Goal: Task Accomplishment & Management: Manage account settings

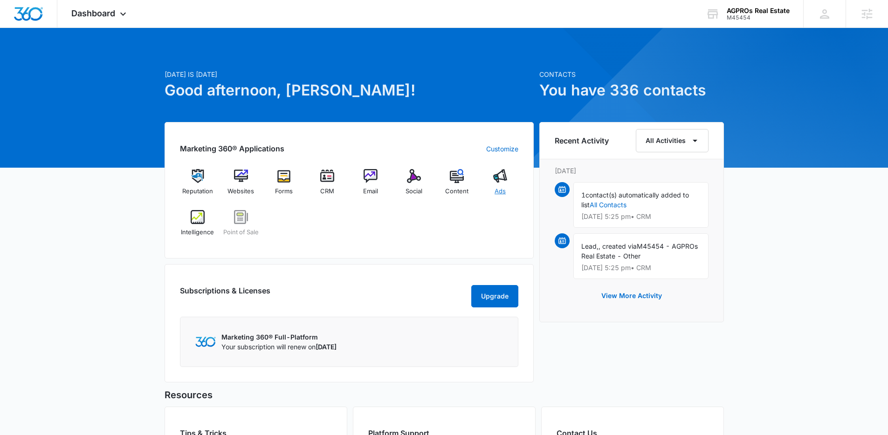
click at [503, 185] on div "Ads" at bounding box center [500, 186] width 36 height 34
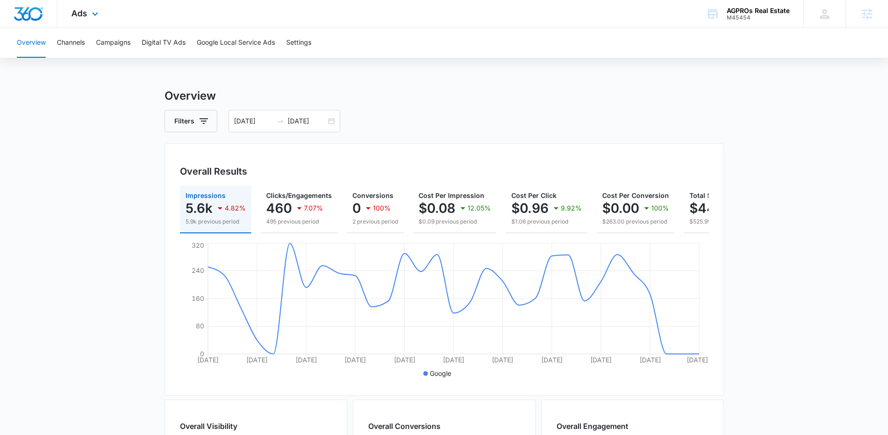
click at [34, 11] on img "Dashboard" at bounding box center [29, 14] width 30 height 14
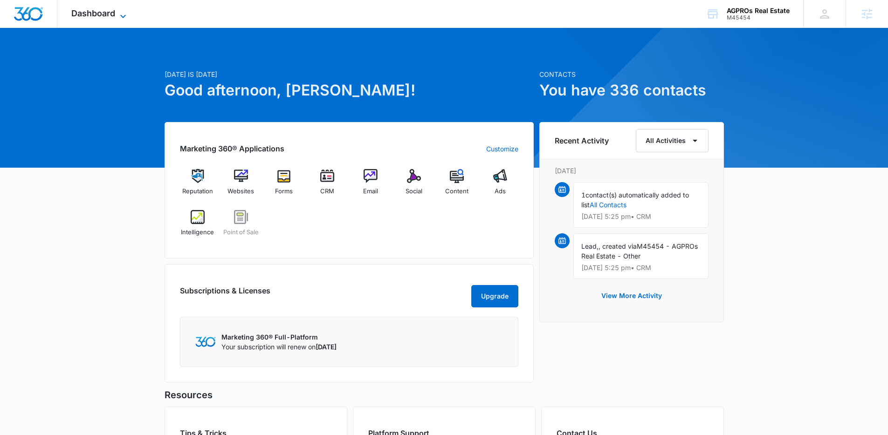
click at [103, 8] on span "Dashboard" at bounding box center [93, 13] width 44 height 10
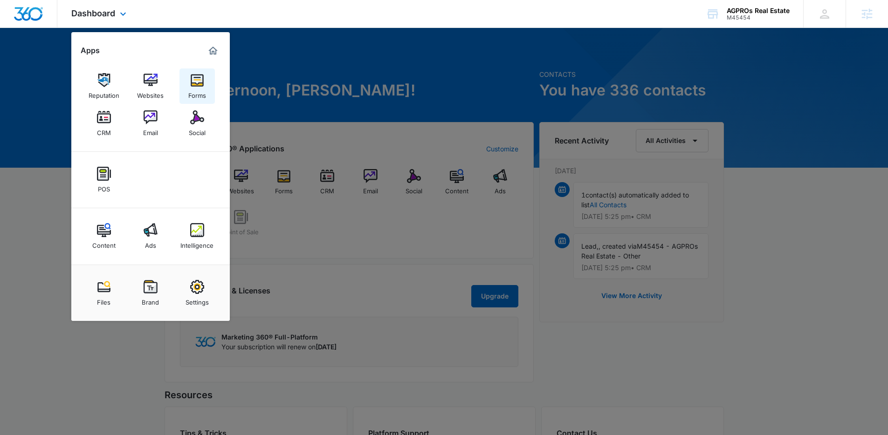
click at [199, 90] on div "Forms" at bounding box center [197, 93] width 18 height 12
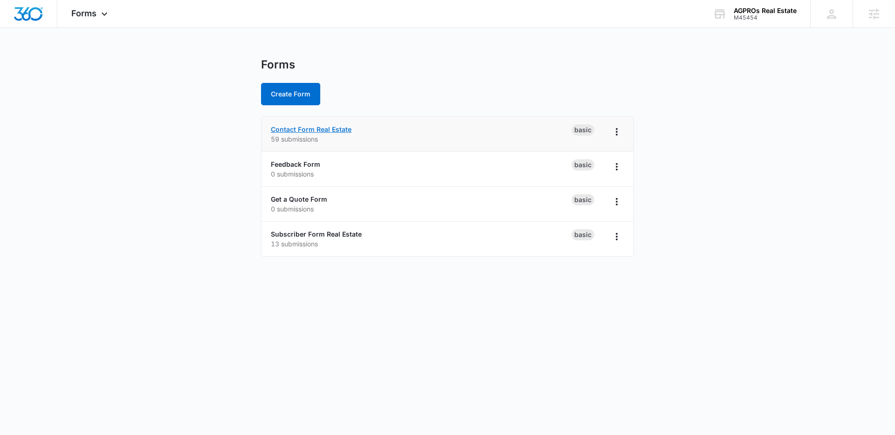
click at [334, 125] on link "Contact Form Real Estate" at bounding box center [311, 129] width 81 height 8
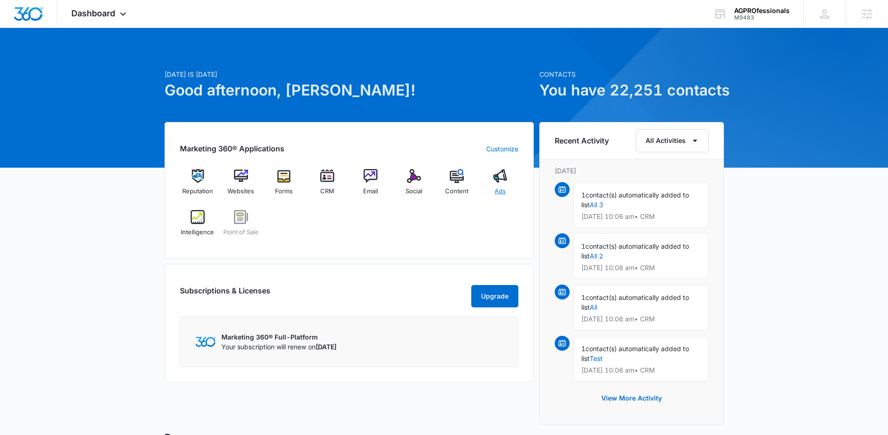
click at [511, 184] on div "Ads" at bounding box center [500, 186] width 36 height 34
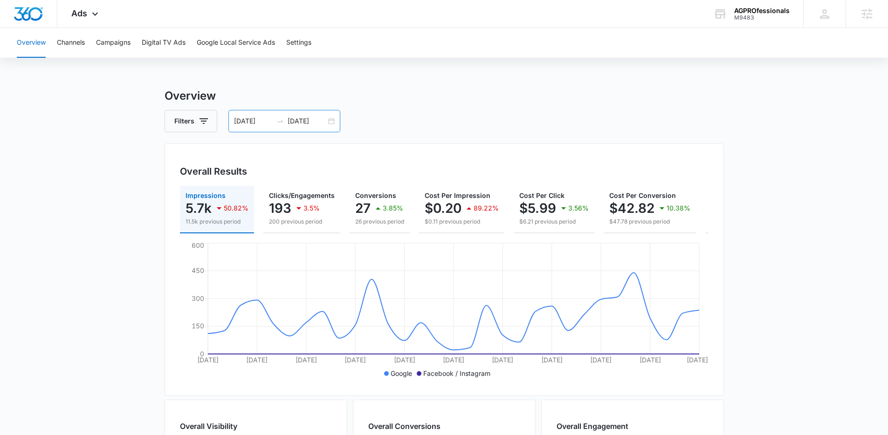
click at [335, 121] on div "[DATE] [DATE]" at bounding box center [284, 121] width 112 height 22
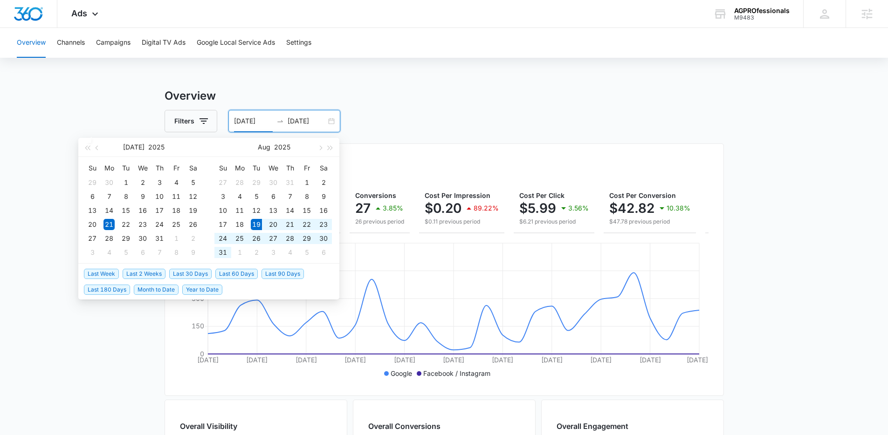
click at [203, 276] on span "Last 30 Days" at bounding box center [190, 274] width 42 height 10
type input "[DATE]"
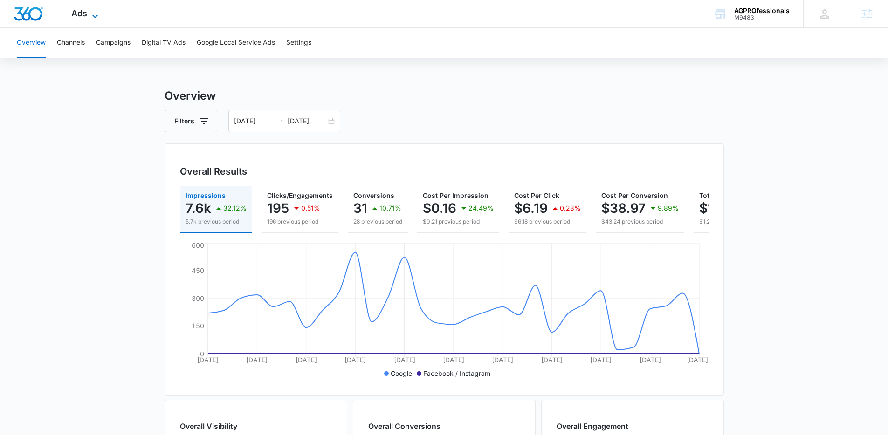
click at [83, 12] on span "Ads" at bounding box center [79, 13] width 16 height 10
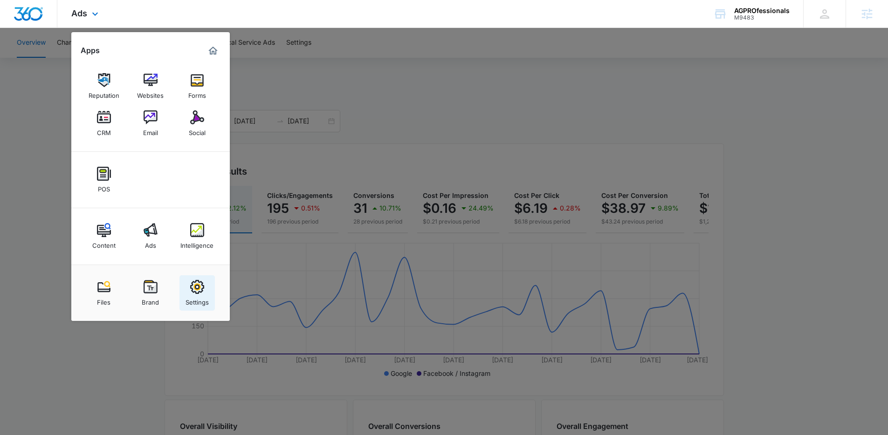
click at [192, 281] on img at bounding box center [197, 287] width 14 height 14
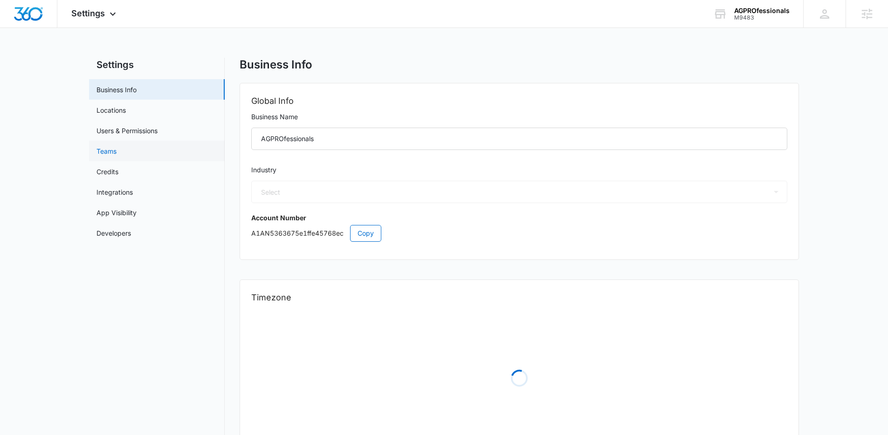
select select "US"
select select "America/[GEOGRAPHIC_DATA]"
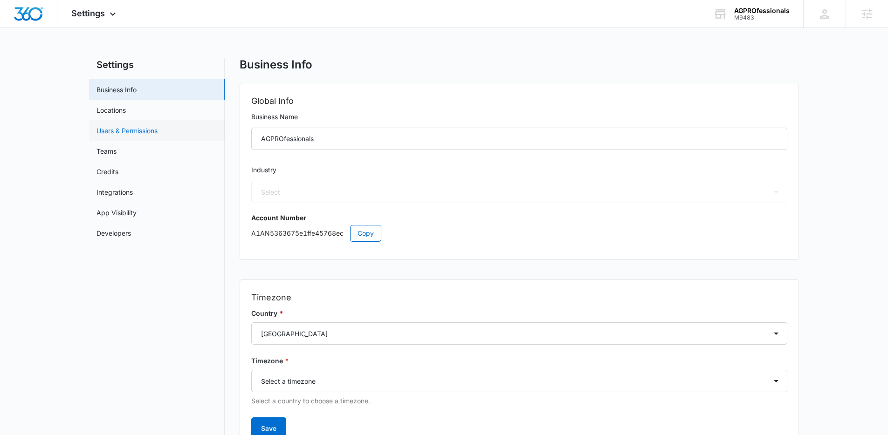
click at [123, 136] on link "Users & Permissions" at bounding box center [126, 131] width 61 height 10
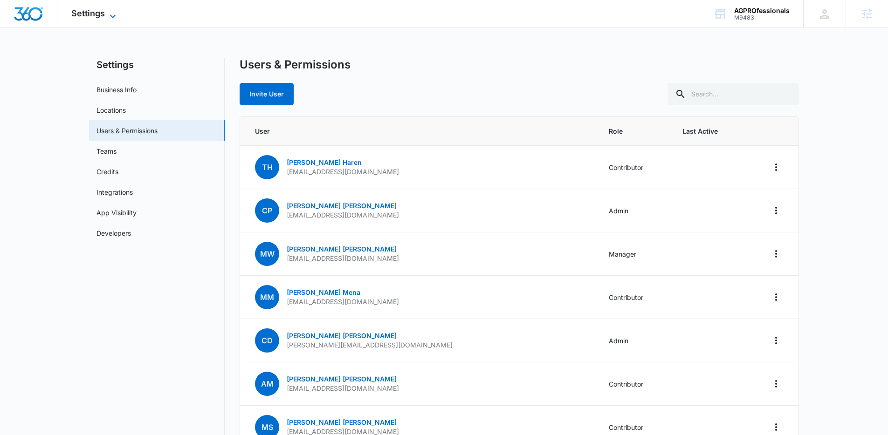
click at [91, 12] on span "Settings" at bounding box center [88, 13] width 34 height 10
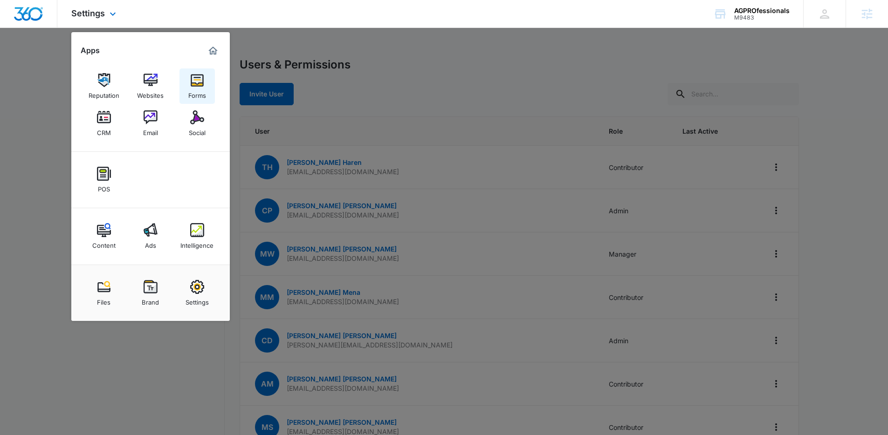
click at [198, 90] on div "Forms" at bounding box center [197, 93] width 18 height 12
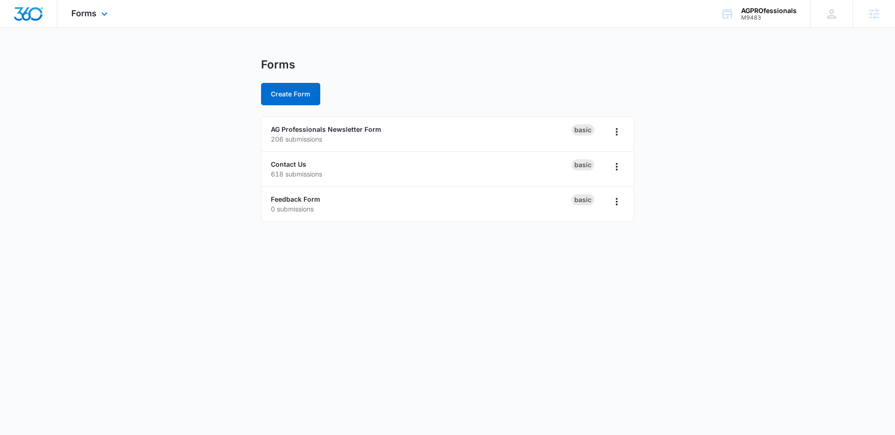
click at [27, 14] on img "Dashboard" at bounding box center [29, 14] width 30 height 14
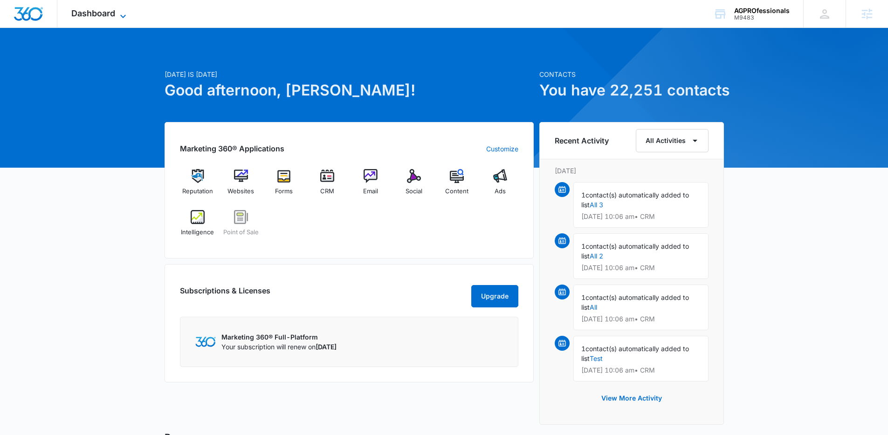
click at [81, 15] on span "Dashboard" at bounding box center [93, 13] width 44 height 10
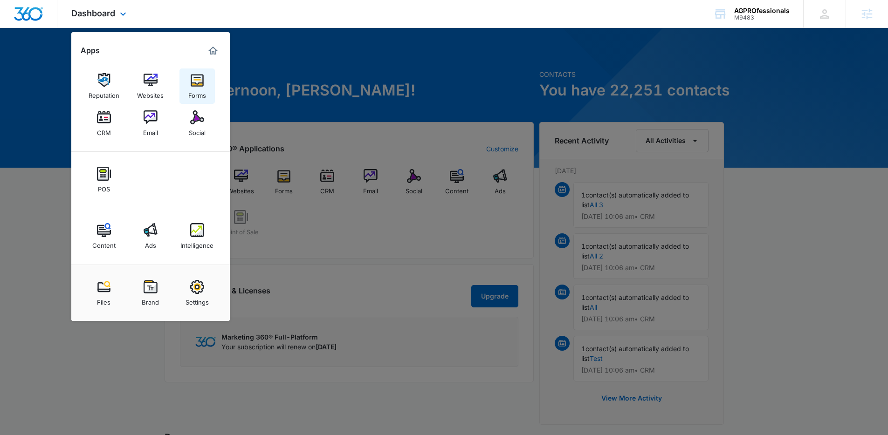
click at [199, 87] on div "Forms" at bounding box center [197, 93] width 18 height 12
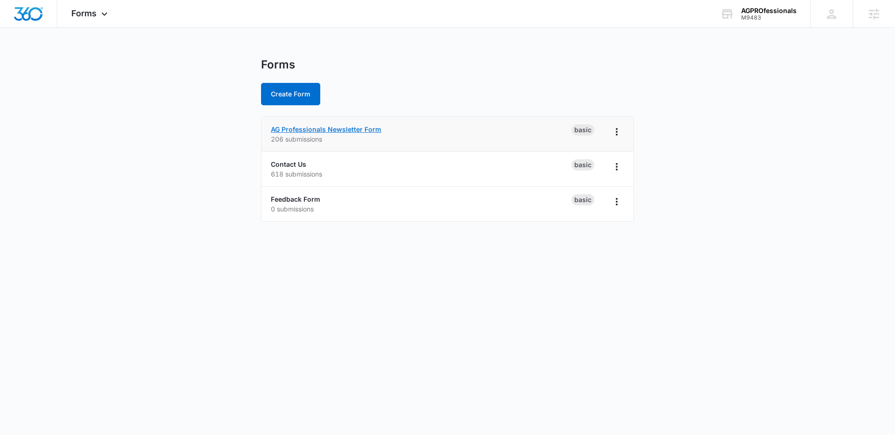
click at [288, 127] on link "AG Professionals Newsletter Form" at bounding box center [326, 129] width 110 height 8
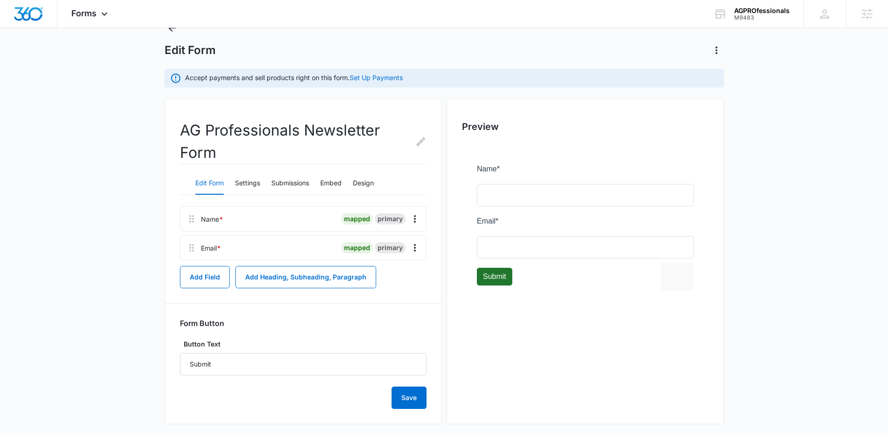
scroll to position [45, 0]
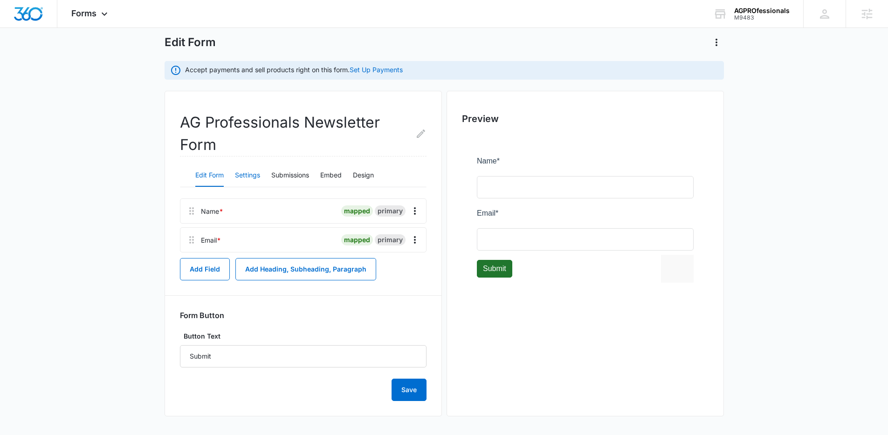
click at [247, 174] on button "Settings" at bounding box center [247, 175] width 25 height 22
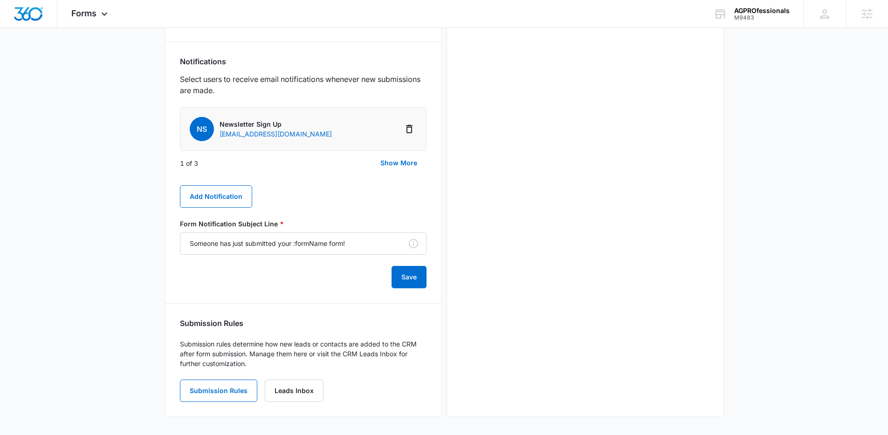
scroll to position [512, 0]
click at [400, 163] on button "Show More" at bounding box center [398, 162] width 55 height 22
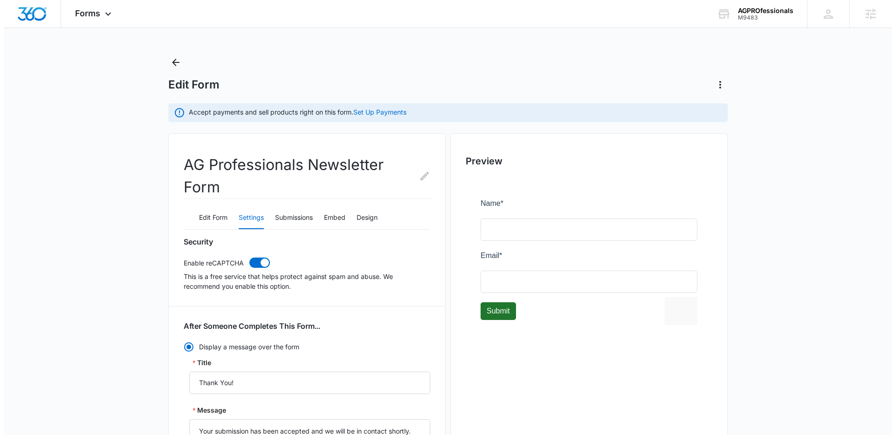
scroll to position [0, 0]
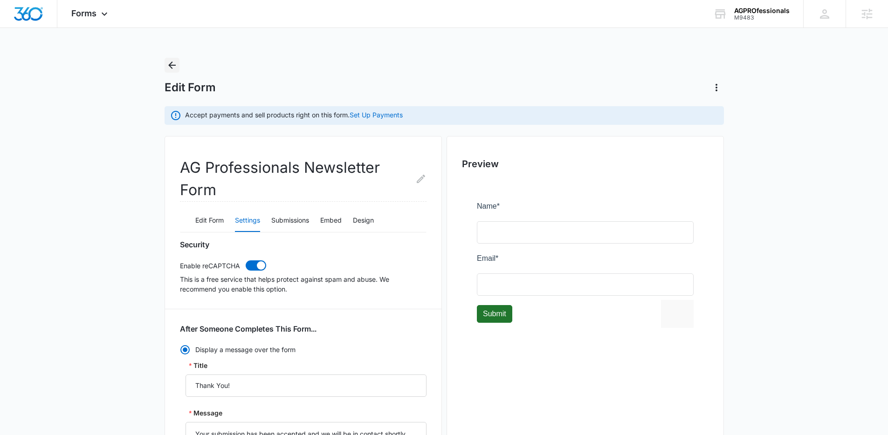
click at [169, 66] on icon "Back" at bounding box center [171, 65] width 11 height 11
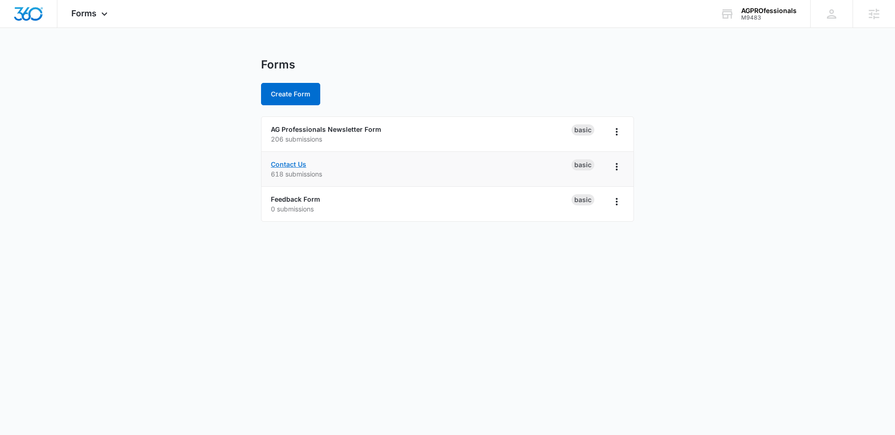
click at [275, 166] on link "Contact Us" at bounding box center [288, 164] width 35 height 8
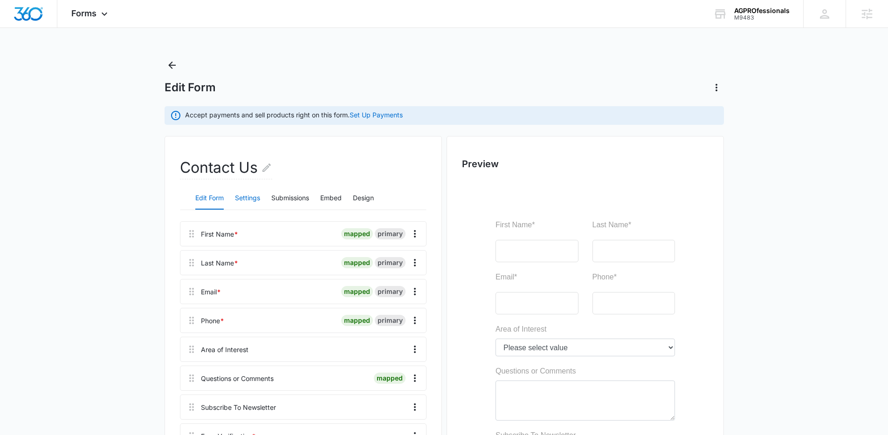
click at [237, 191] on button "Settings" at bounding box center [247, 198] width 25 height 22
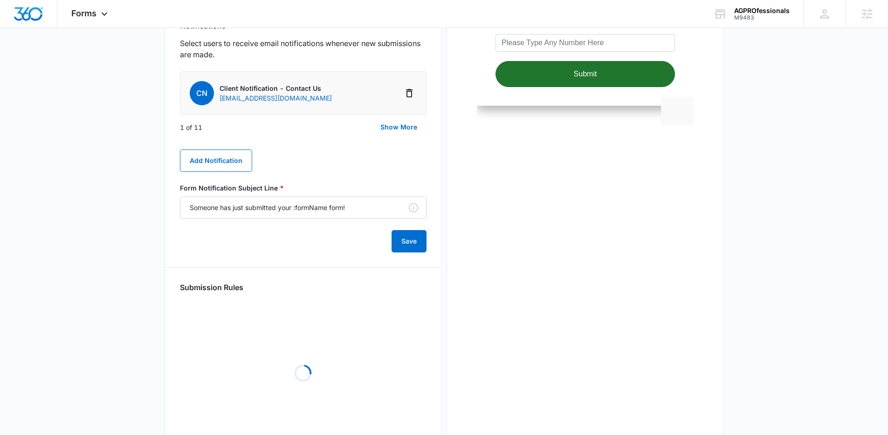
scroll to position [415, 0]
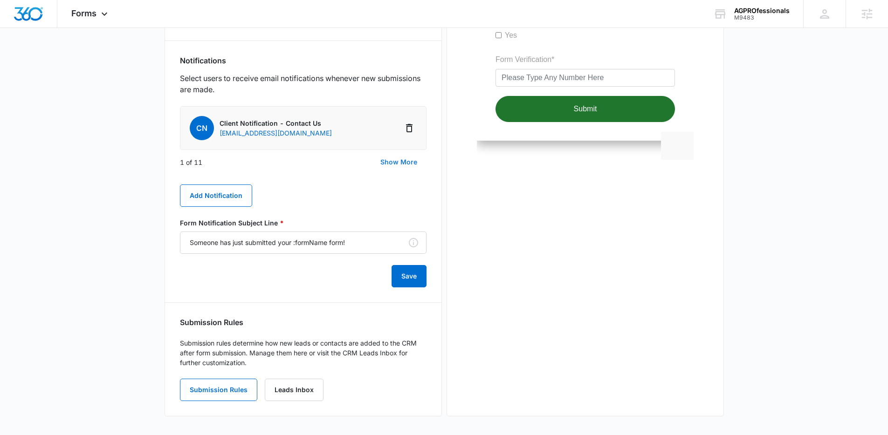
click at [392, 162] on button "Show More" at bounding box center [398, 162] width 55 height 22
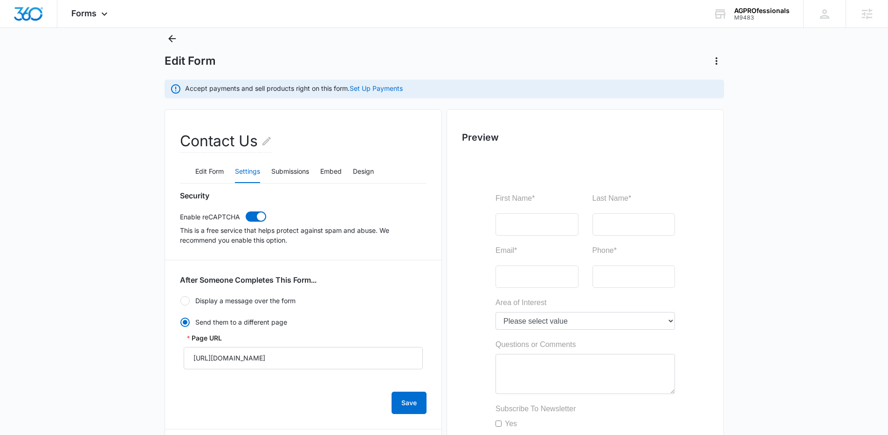
scroll to position [0, 0]
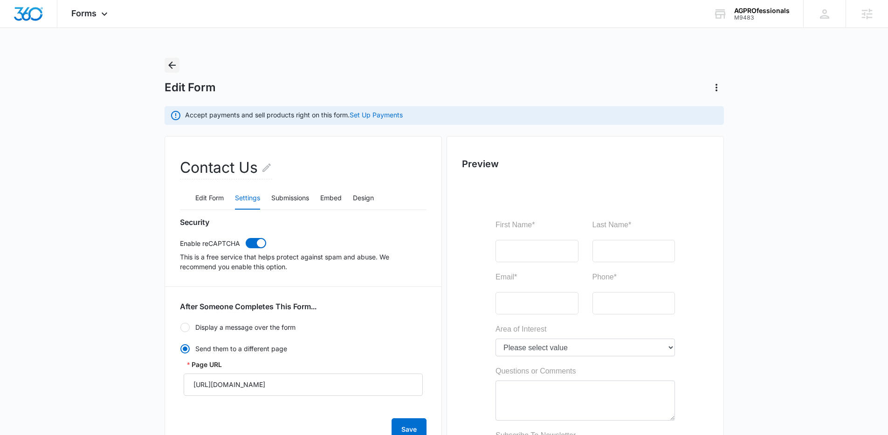
click at [171, 64] on icon "Back" at bounding box center [171, 65] width 11 height 11
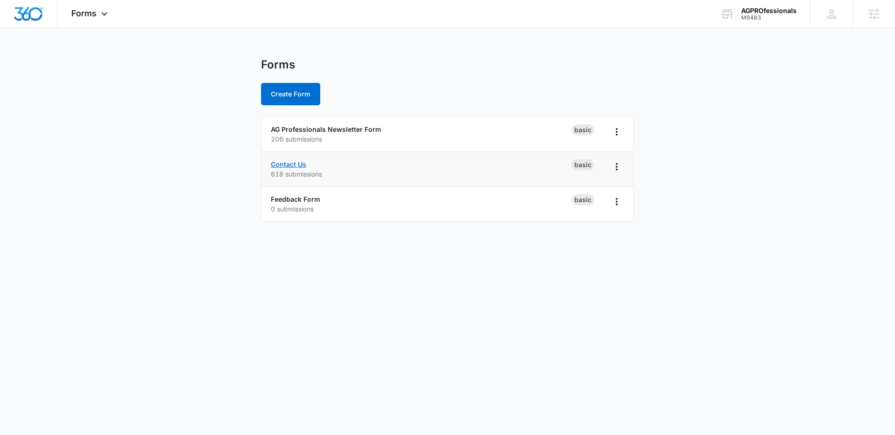
click at [289, 165] on link "Contact Us" at bounding box center [288, 164] width 35 height 8
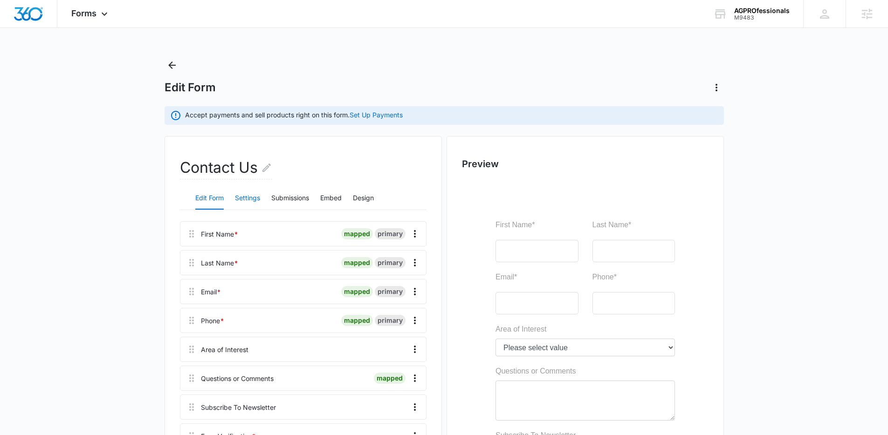
click at [255, 198] on button "Settings" at bounding box center [247, 198] width 25 height 22
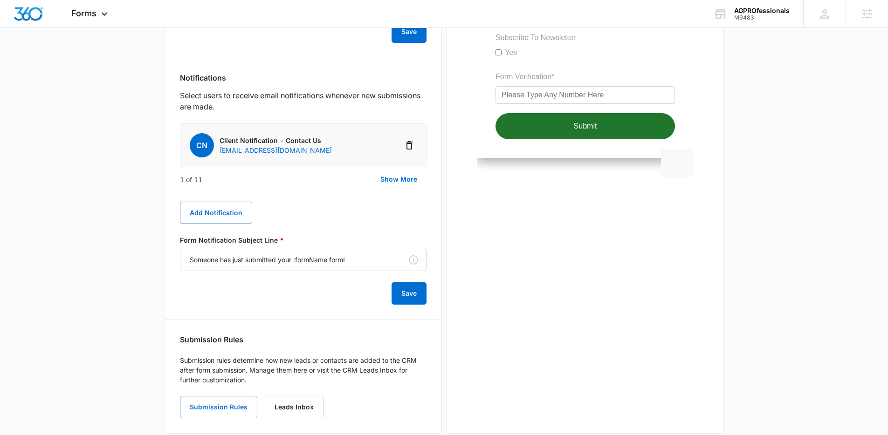
scroll to position [415, 0]
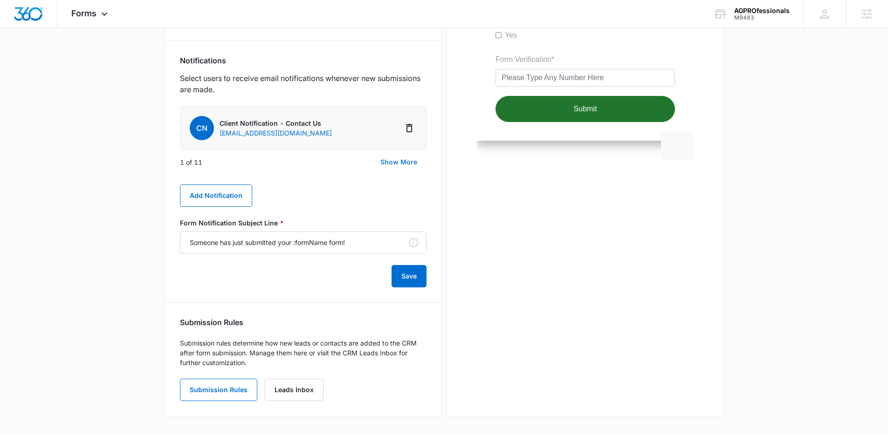
click at [401, 160] on button "Show More" at bounding box center [398, 162] width 55 height 22
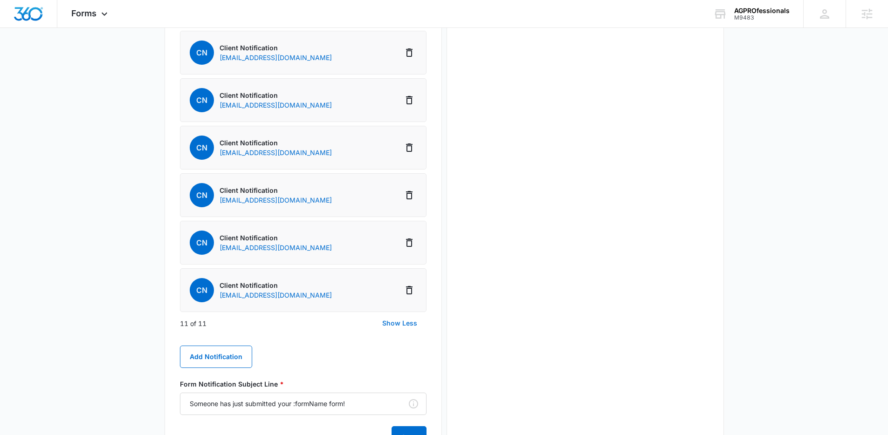
scroll to position [804, 0]
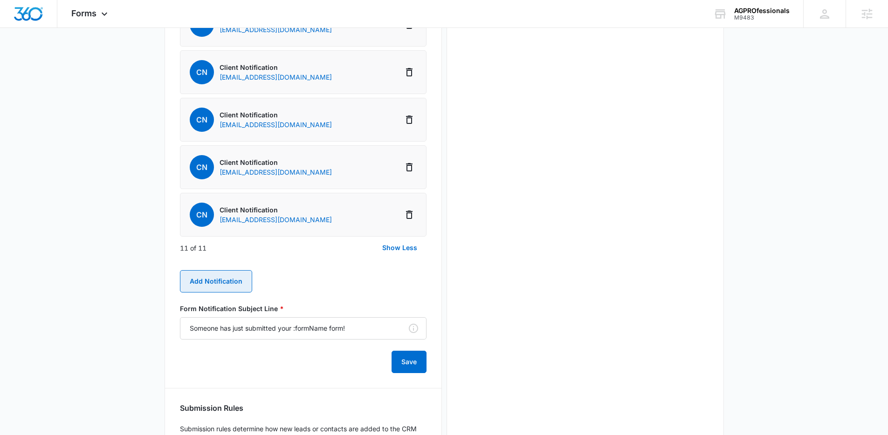
click at [204, 281] on button "Add Notification" at bounding box center [216, 281] width 72 height 22
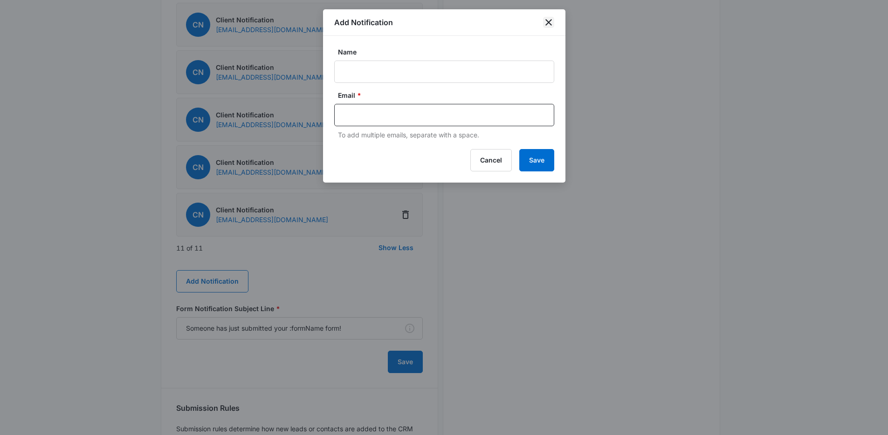
click at [548, 20] on icon "close" at bounding box center [548, 22] width 11 height 11
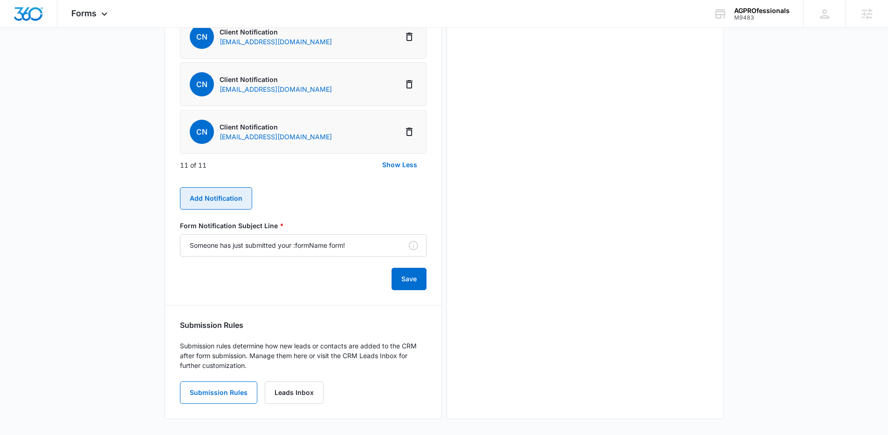
scroll to position [890, 0]
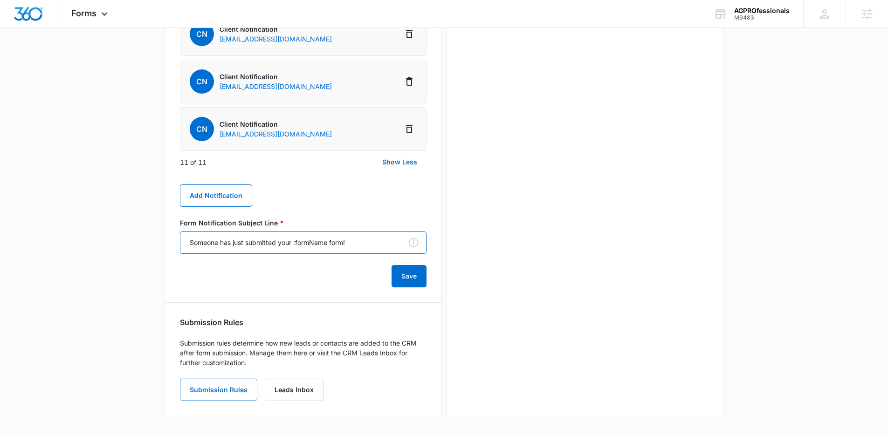
drag, startPoint x: 359, startPoint y: 244, endPoint x: 178, endPoint y: 250, distance: 181.8
click at [311, 271] on form "Form Notification Subject Line * Someone has just submitted your :formName form…" at bounding box center [303, 252] width 246 height 69
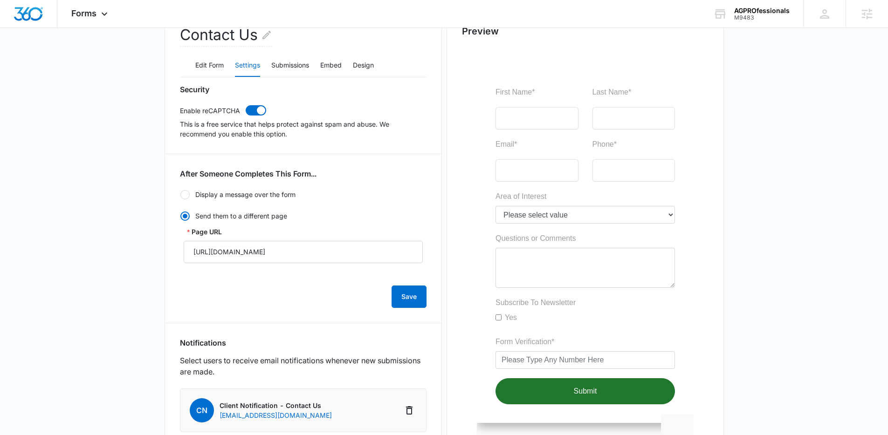
scroll to position [0, 0]
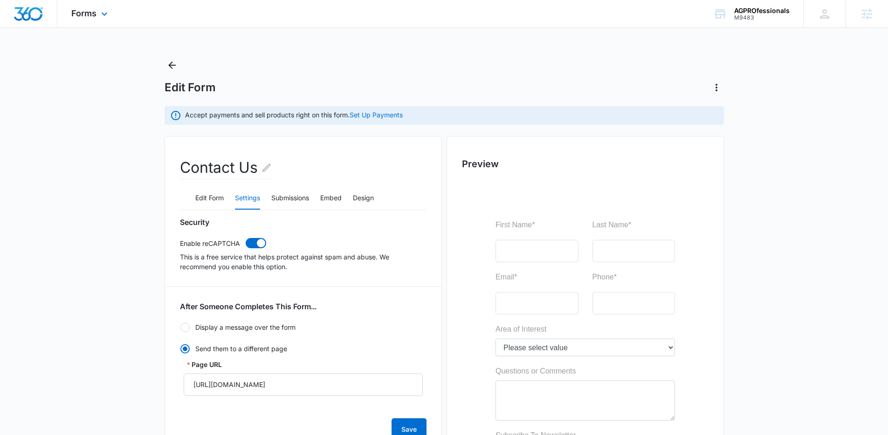
click at [22, 14] on img "Dashboard" at bounding box center [29, 14] width 30 height 14
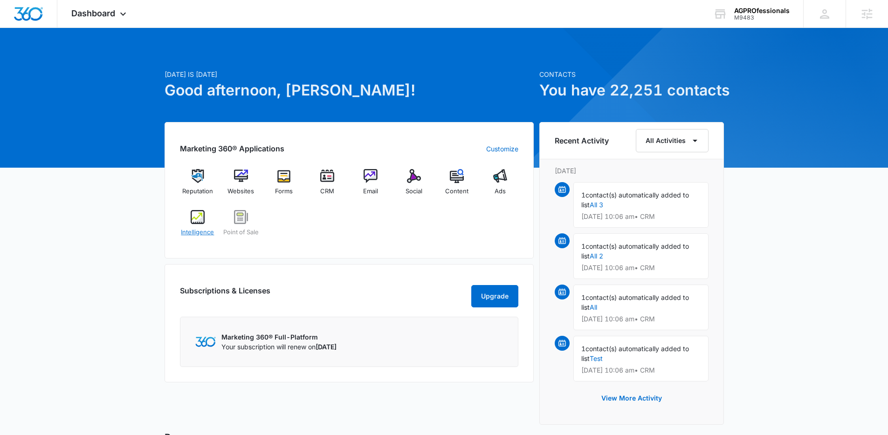
click at [196, 229] on span "Intelligence" at bounding box center [197, 232] width 33 height 9
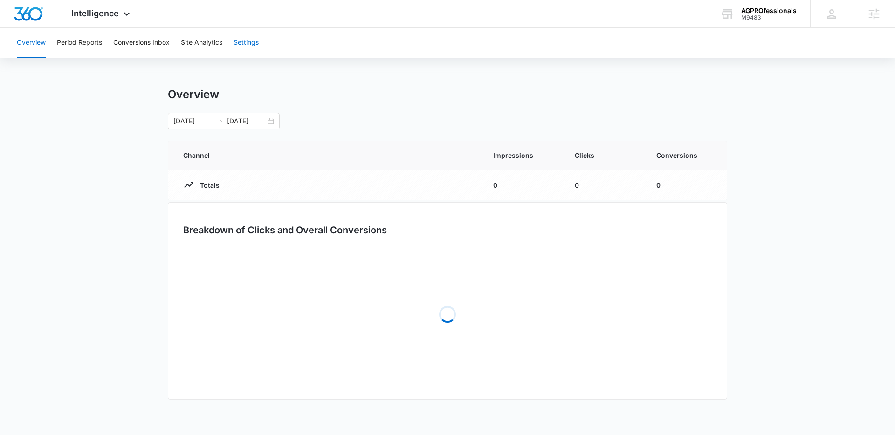
click at [253, 37] on button "Settings" at bounding box center [245, 43] width 25 height 30
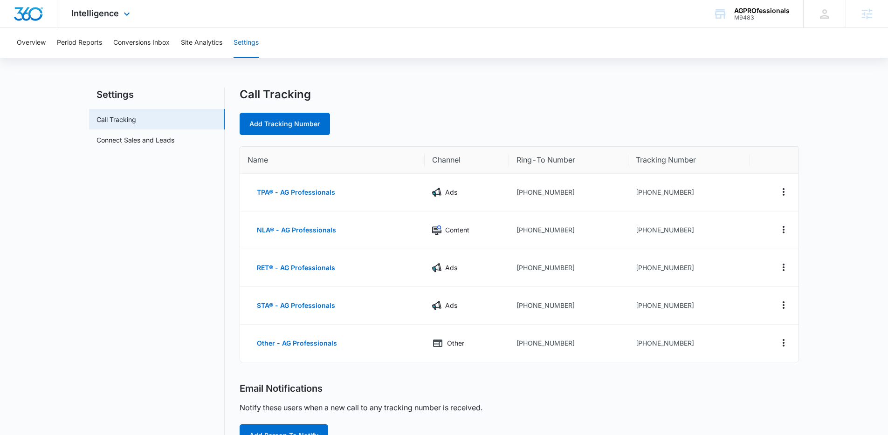
click at [38, 9] on img "Dashboard" at bounding box center [29, 14] width 30 height 14
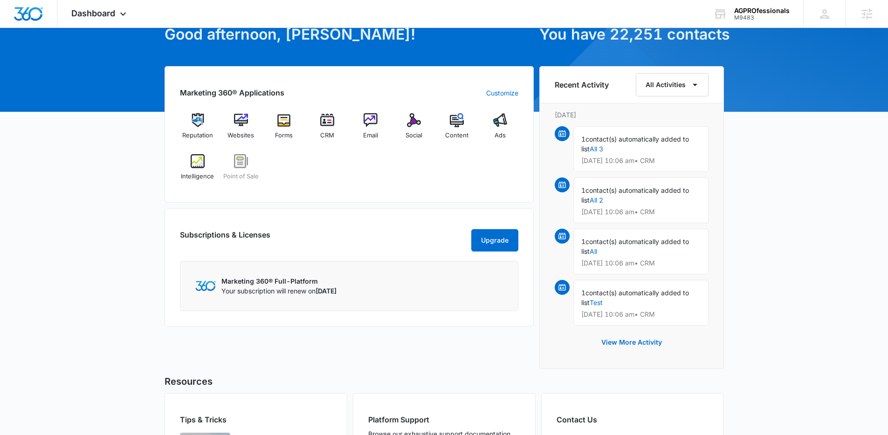
scroll to position [58, 0]
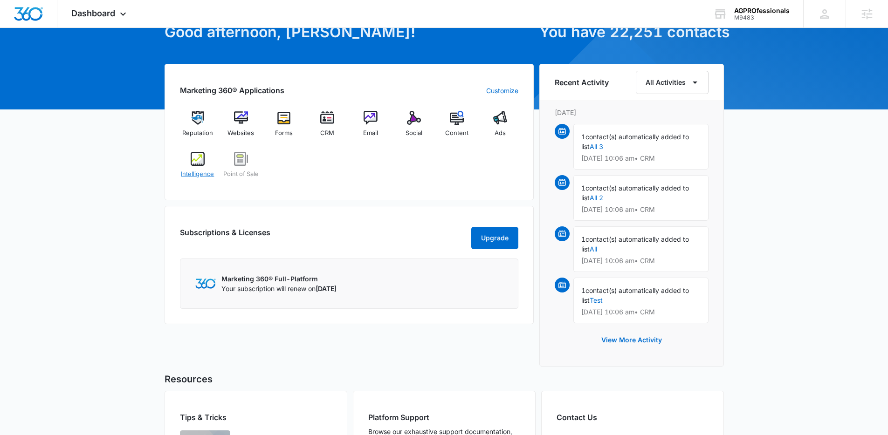
click at [199, 172] on span "Intelligence" at bounding box center [197, 174] width 33 height 9
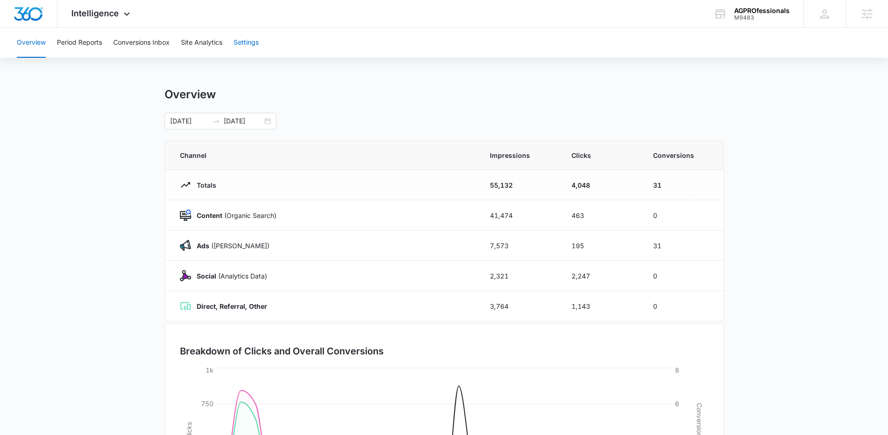
click at [251, 45] on button "Settings" at bounding box center [245, 43] width 25 height 30
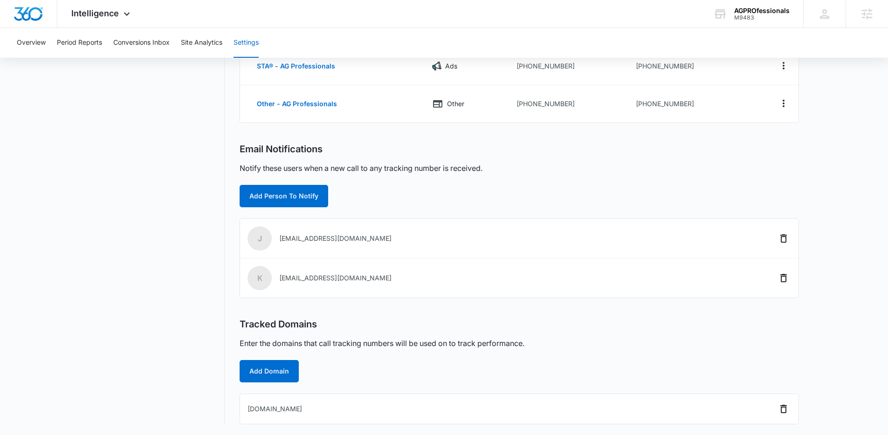
scroll to position [240, 0]
